Goal: Information Seeking & Learning: Learn about a topic

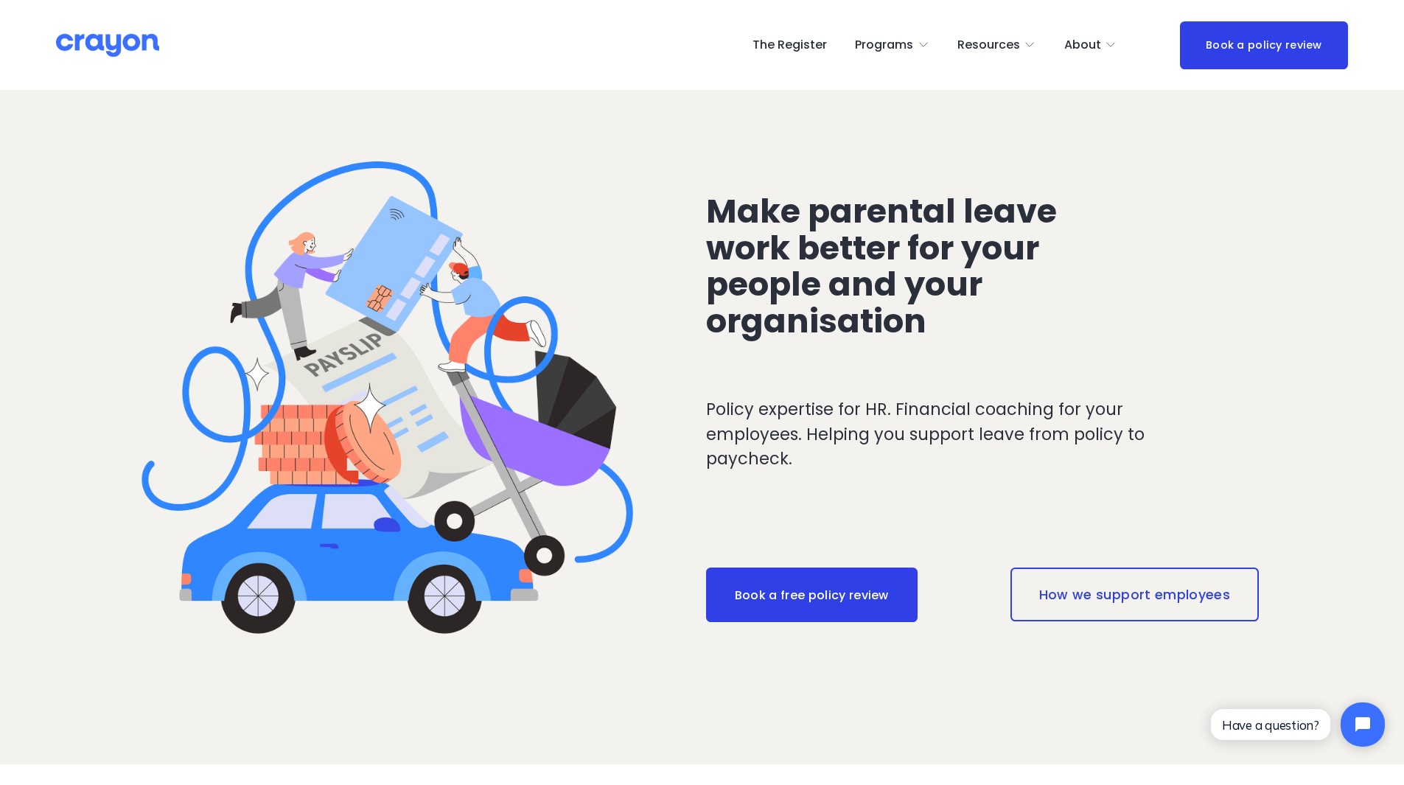
click at [0, 0] on span "Pulse: Annual Financial Health Check" at bounding box center [0, 0] width 0 height 0
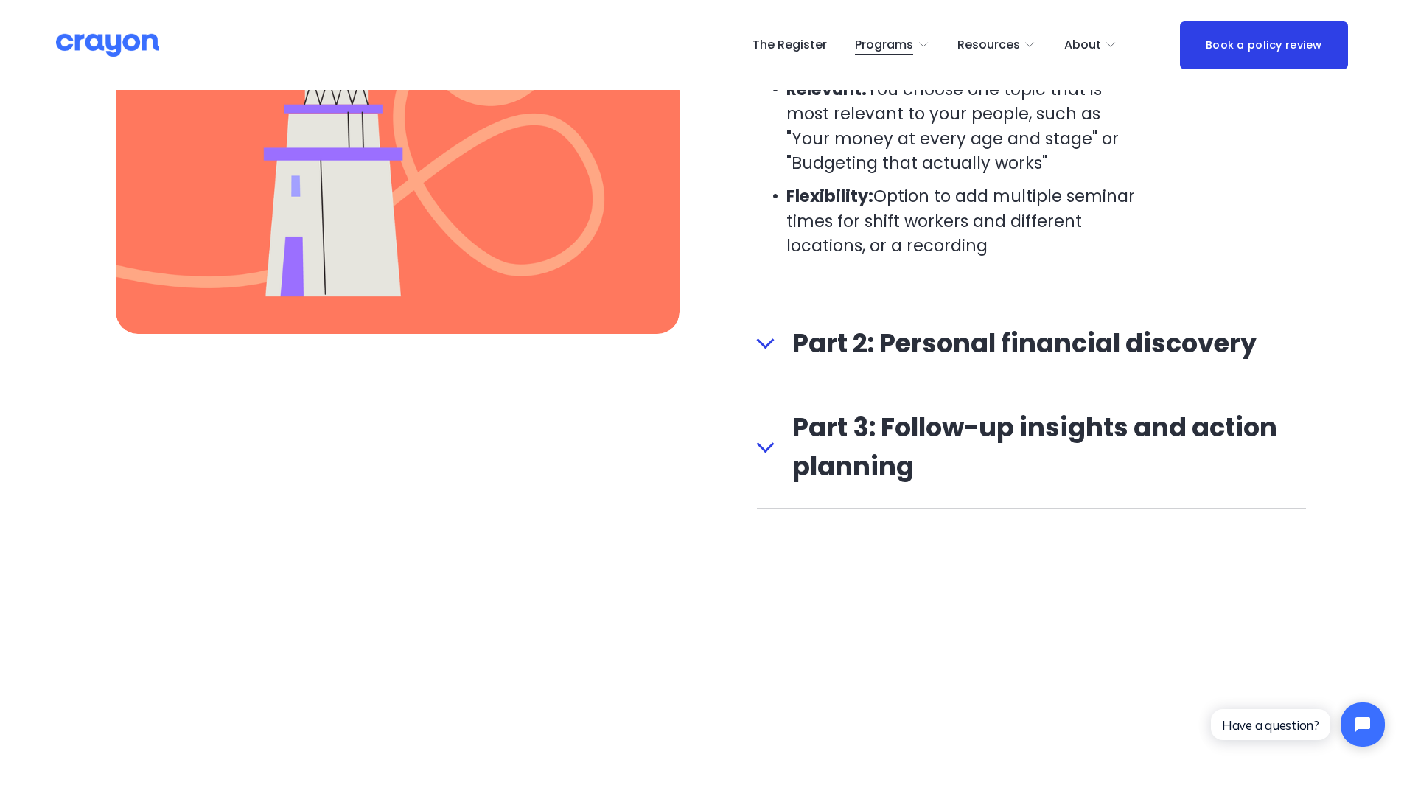
scroll to position [1991, 0]
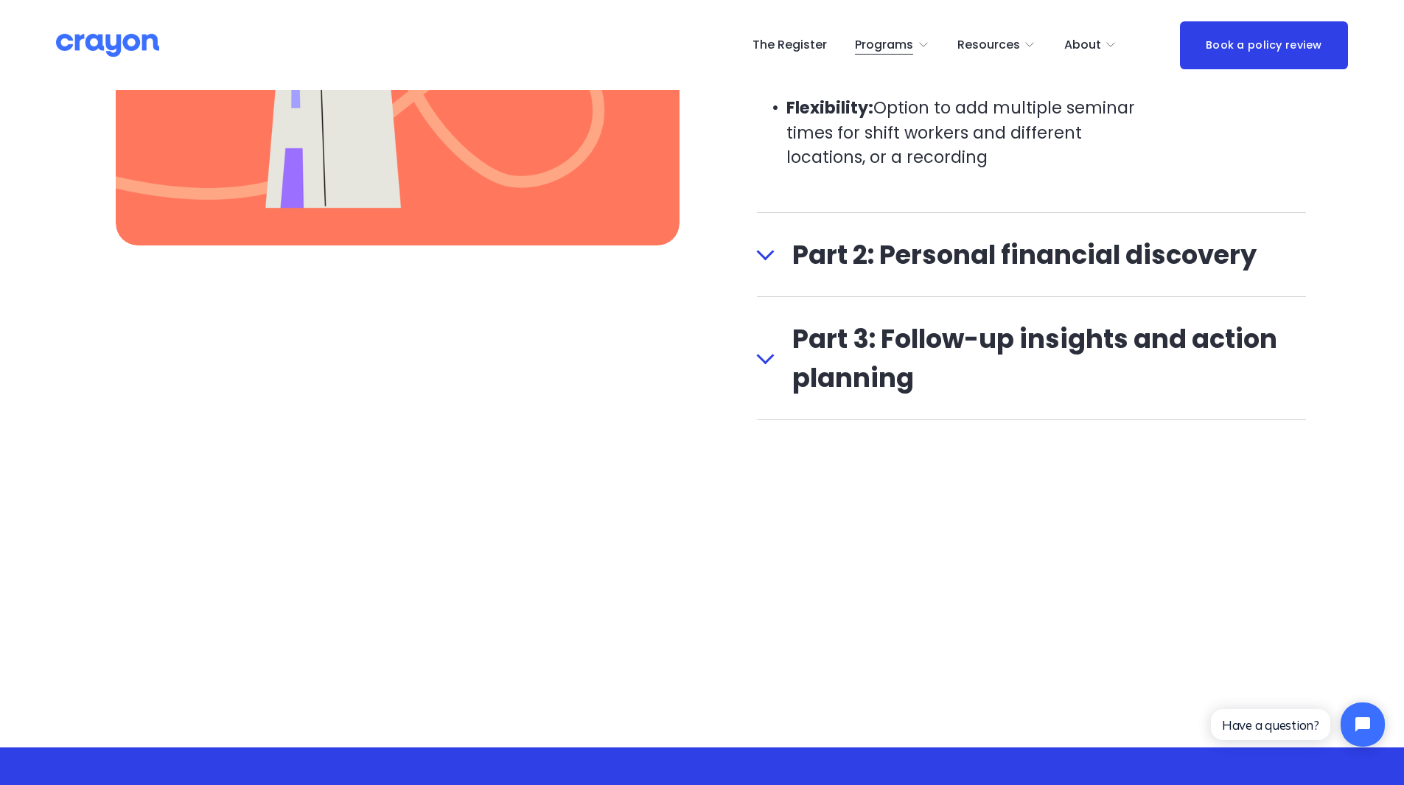
click at [765, 259] on div at bounding box center [766, 252] width 18 height 18
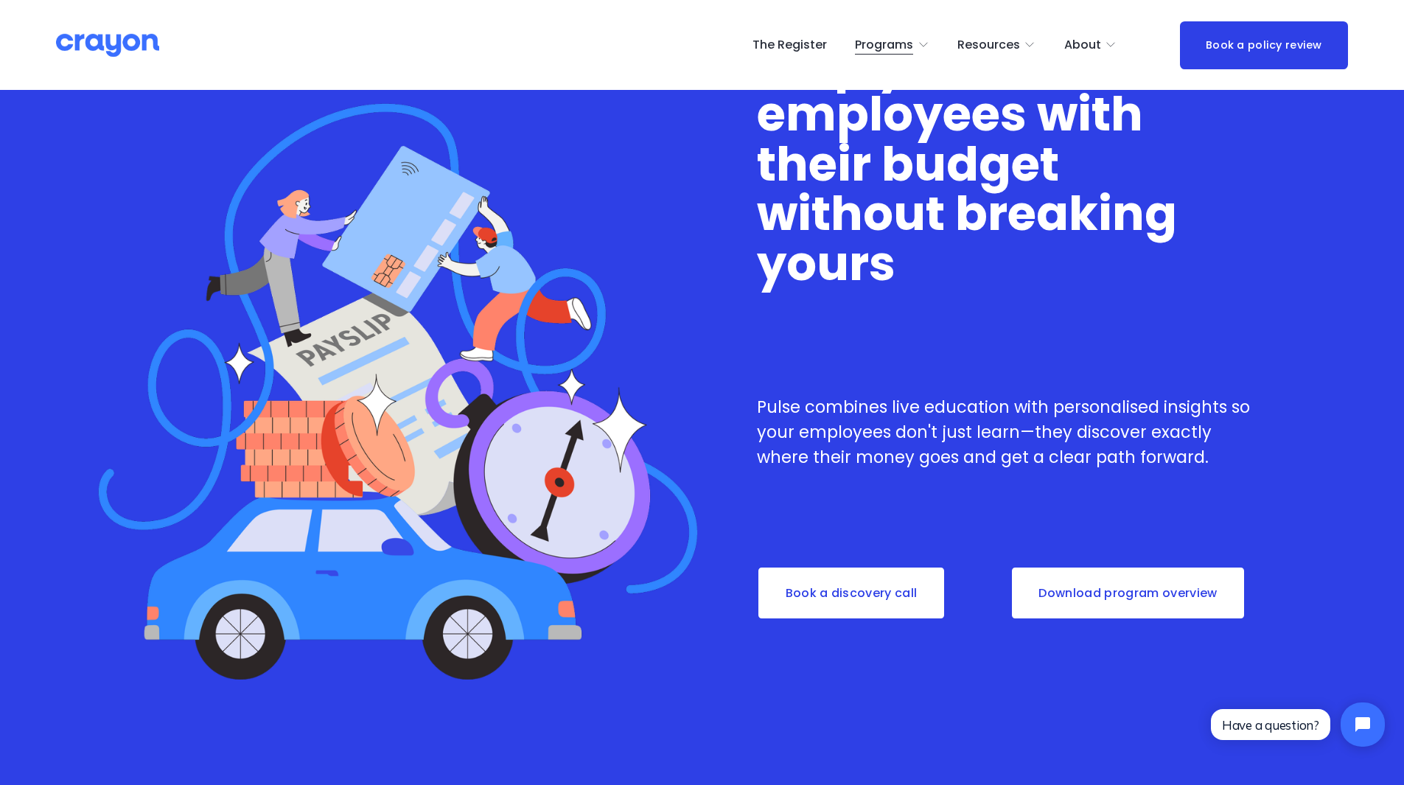
scroll to position [0, 0]
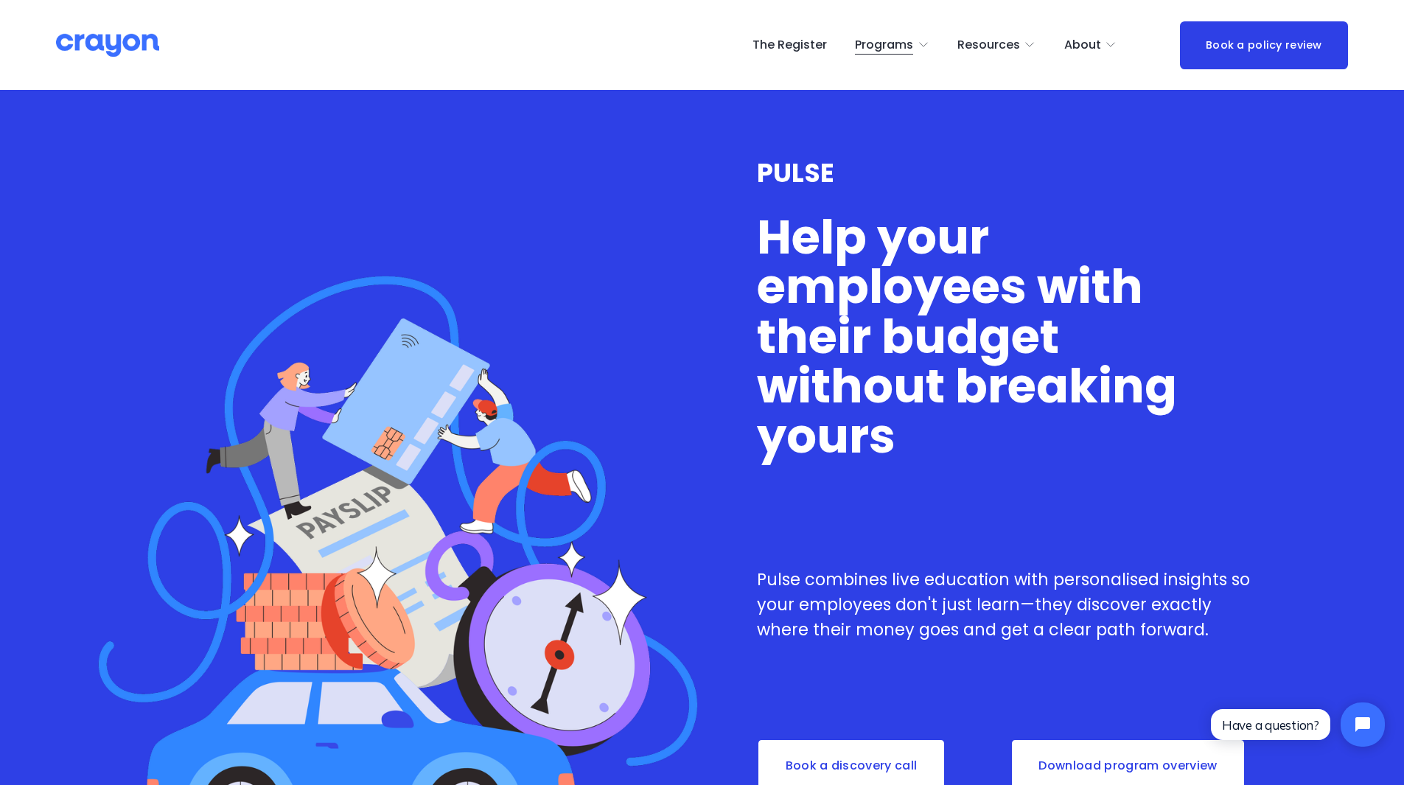
click at [0, 0] on span "Launch: Early Career" at bounding box center [0, 0] width 0 height 0
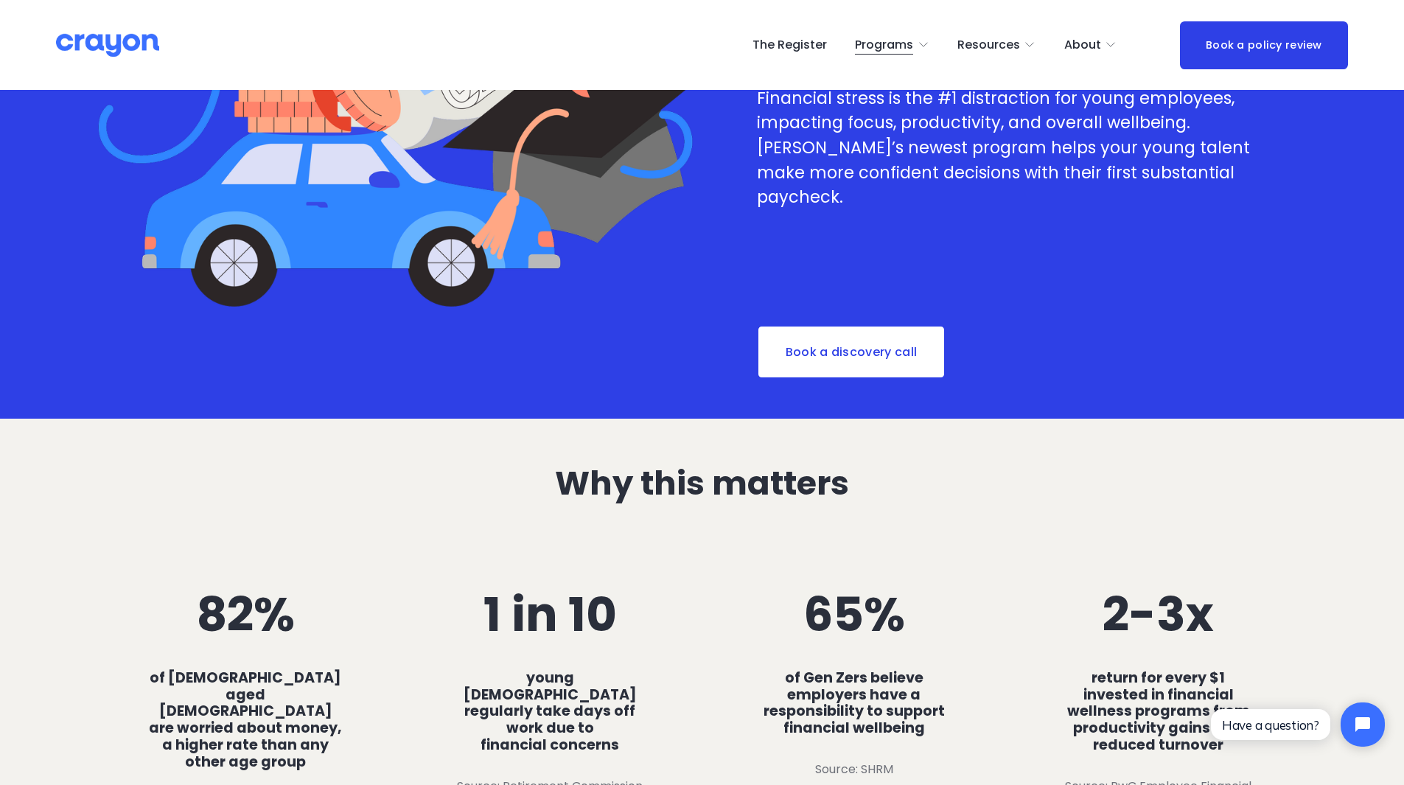
scroll to position [516, 0]
